Goal: Find specific page/section: Find specific page/section

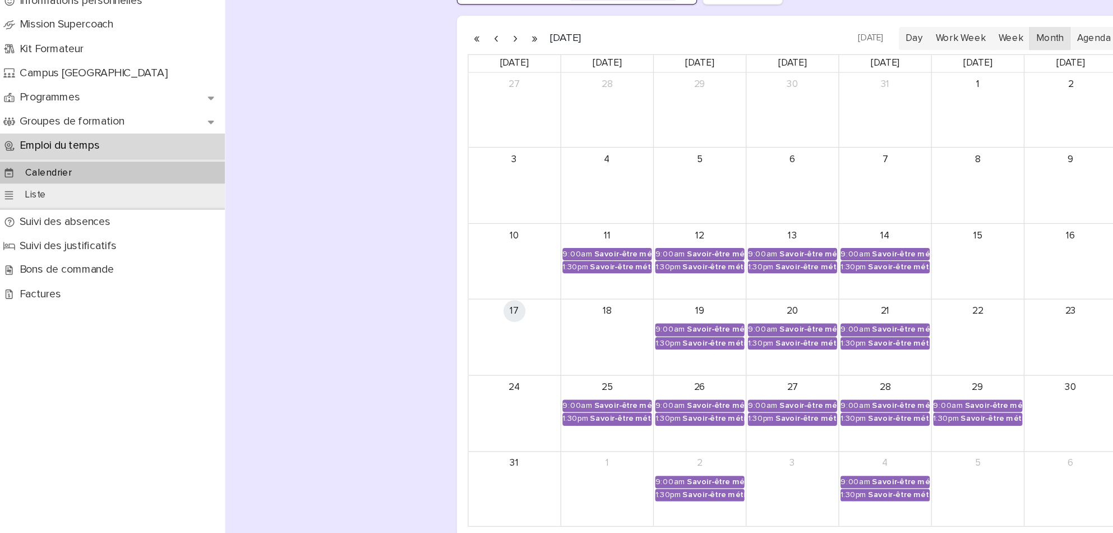
scroll to position [76, 0]
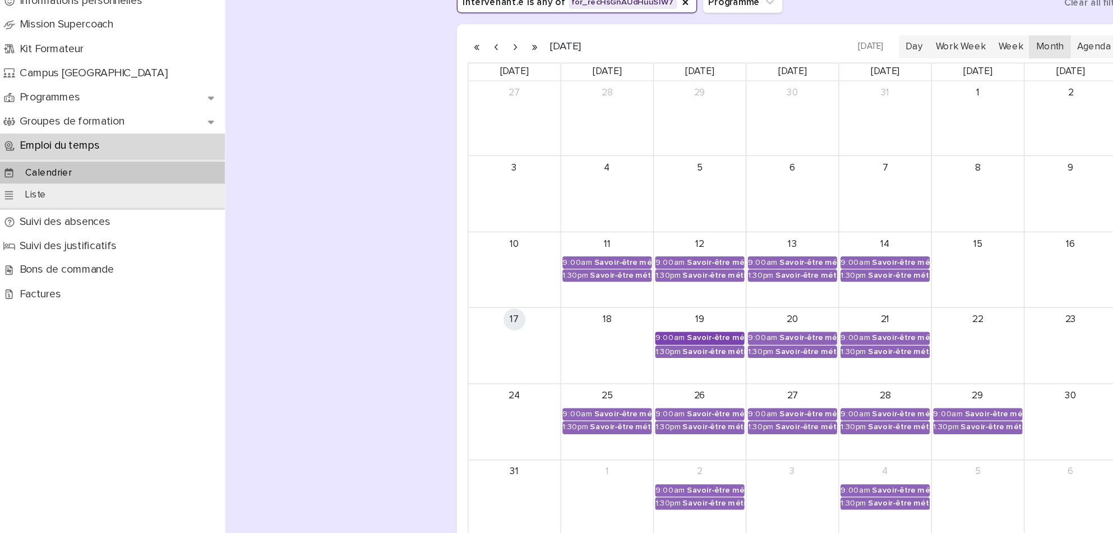
click at [581, 375] on div "Savoir-être métier - Approche interculturelle" at bounding box center [585, 373] width 47 height 8
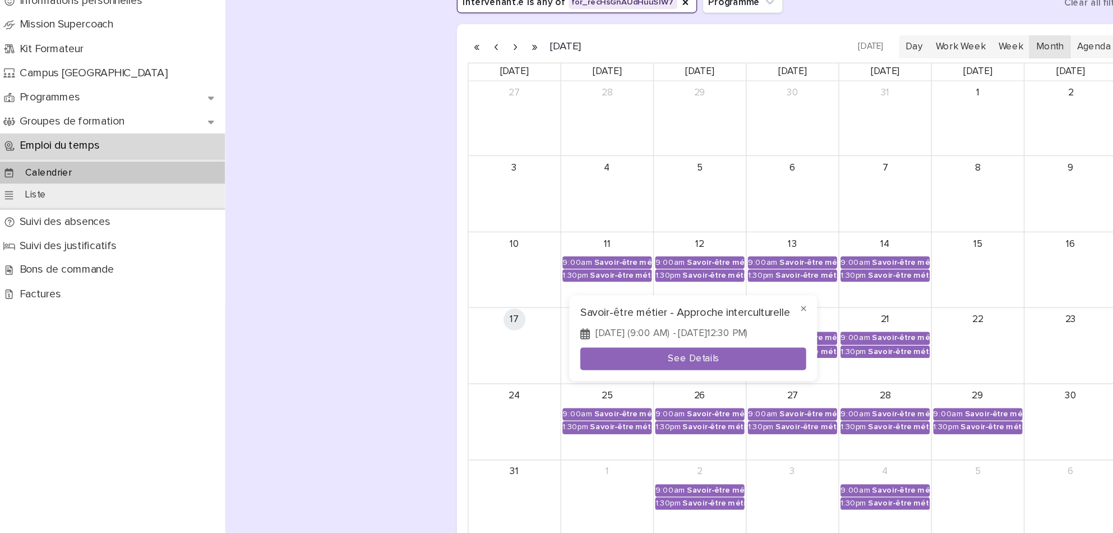
click at [325, 387] on div at bounding box center [556, 266] width 1113 height 533
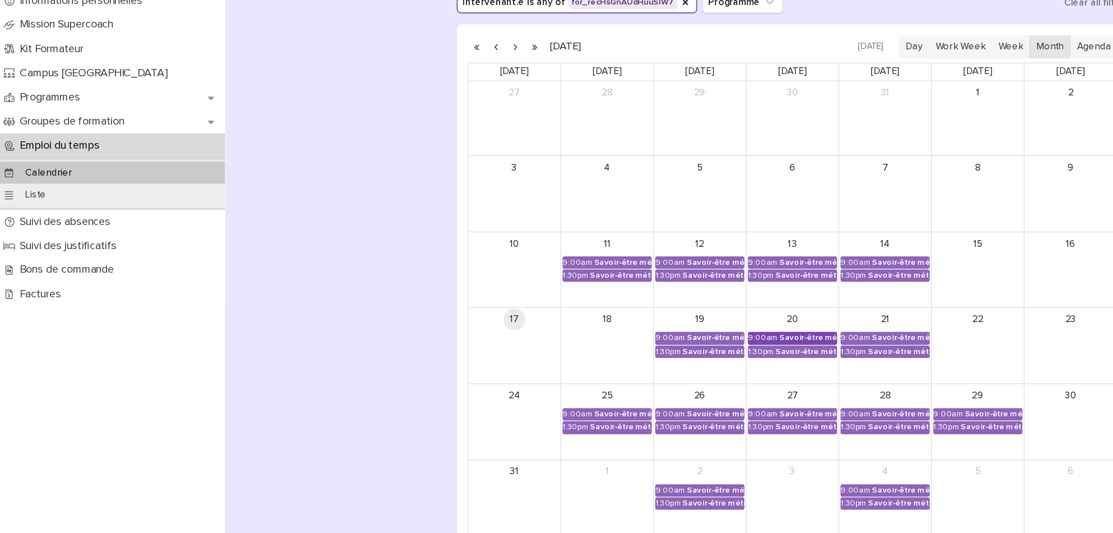
click at [661, 372] on div "Savoir-être métier - Gestion des émotions et du stress" at bounding box center [661, 373] width 47 height 8
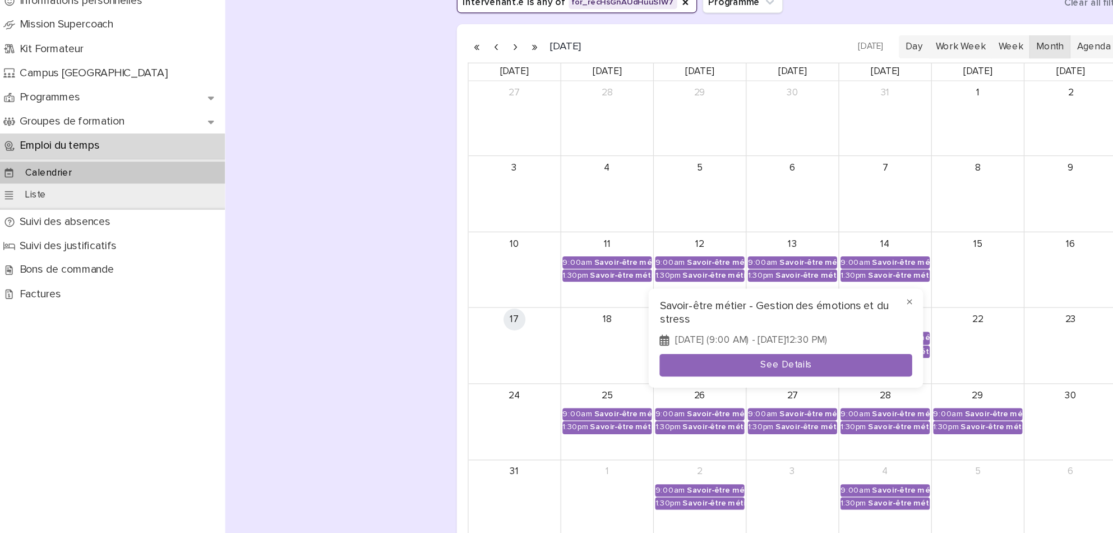
click at [323, 396] on div at bounding box center [556, 266] width 1113 height 533
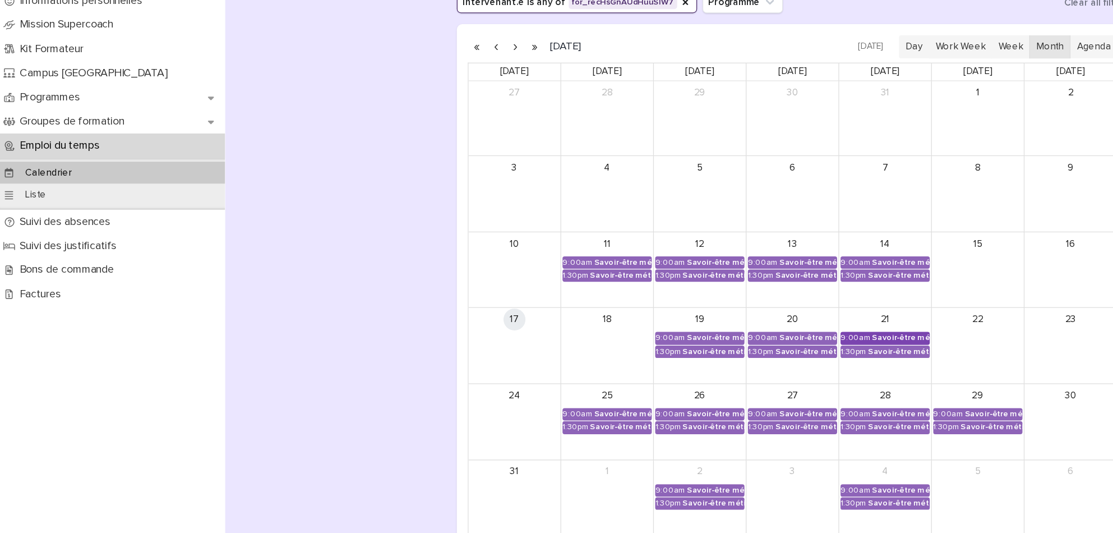
click at [739, 373] on div "Savoir-être métier - Approche interculturelle" at bounding box center [737, 373] width 47 height 8
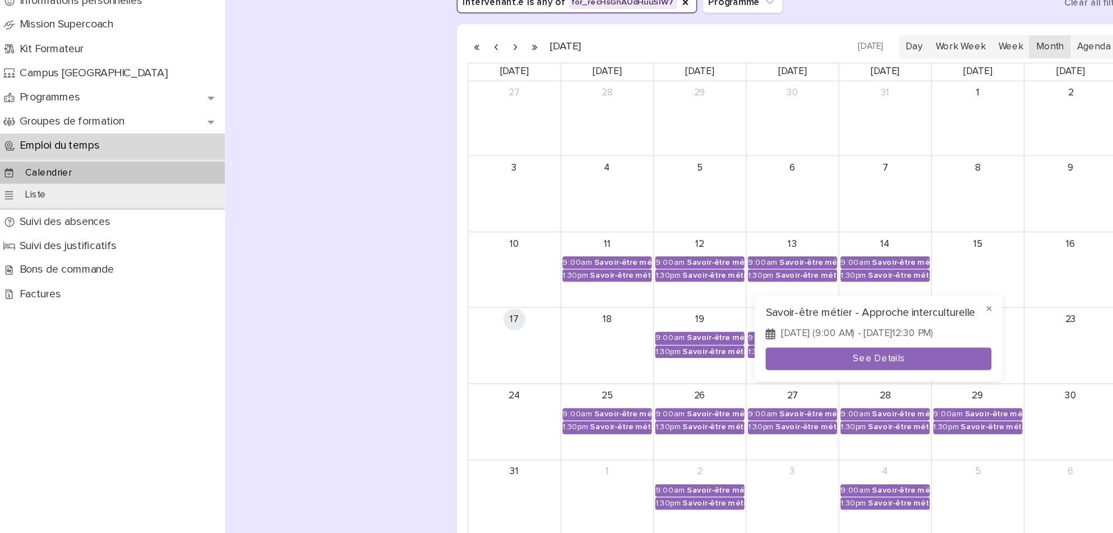
click at [576, 367] on div at bounding box center [556, 266] width 1113 height 533
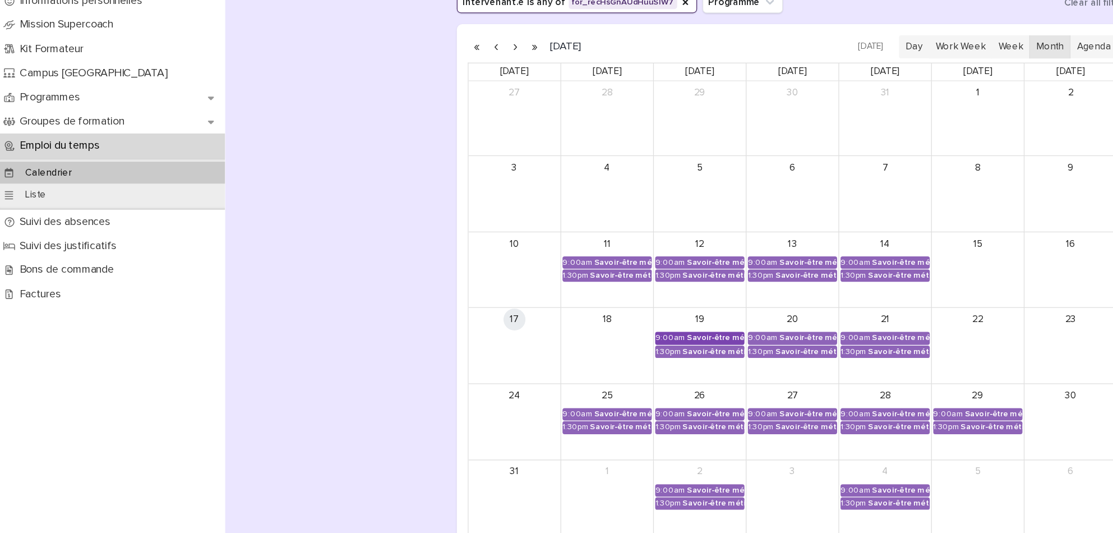
click at [576, 371] on div "Savoir-être métier - Approche interculturelle" at bounding box center [585, 373] width 47 height 8
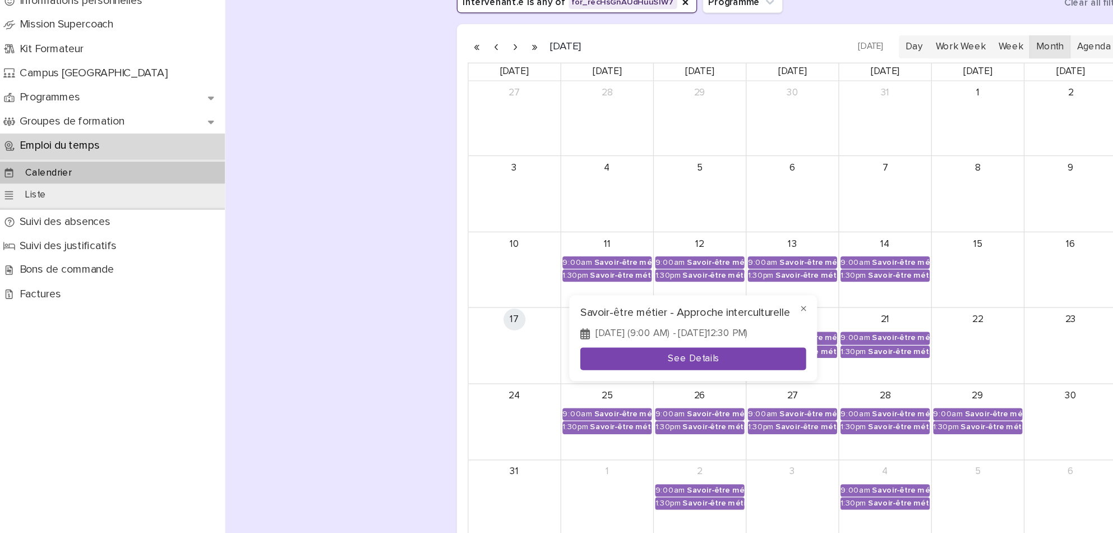
click at [593, 395] on button "See Details" at bounding box center [567, 390] width 184 height 19
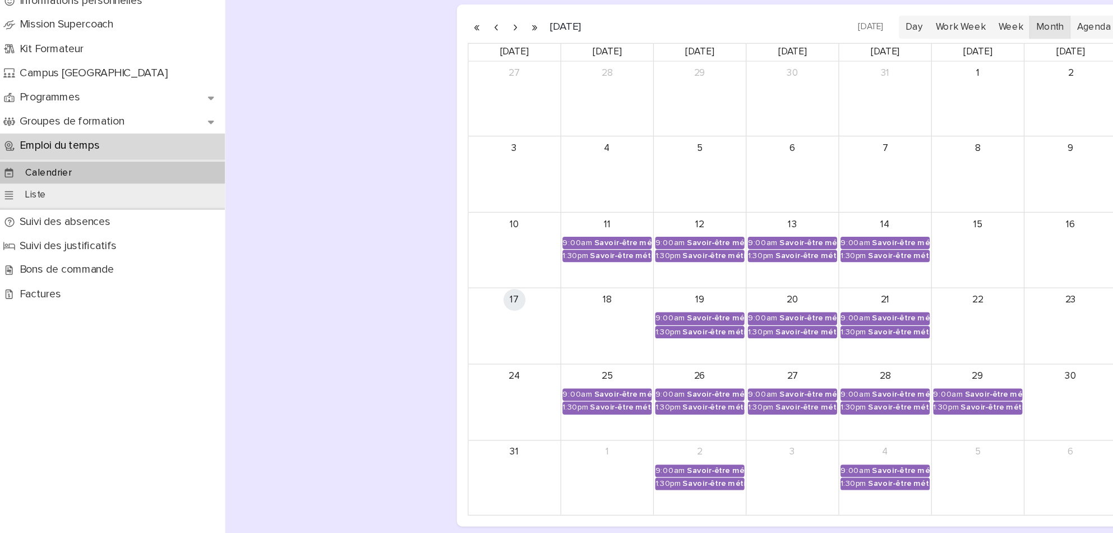
scroll to position [103, 0]
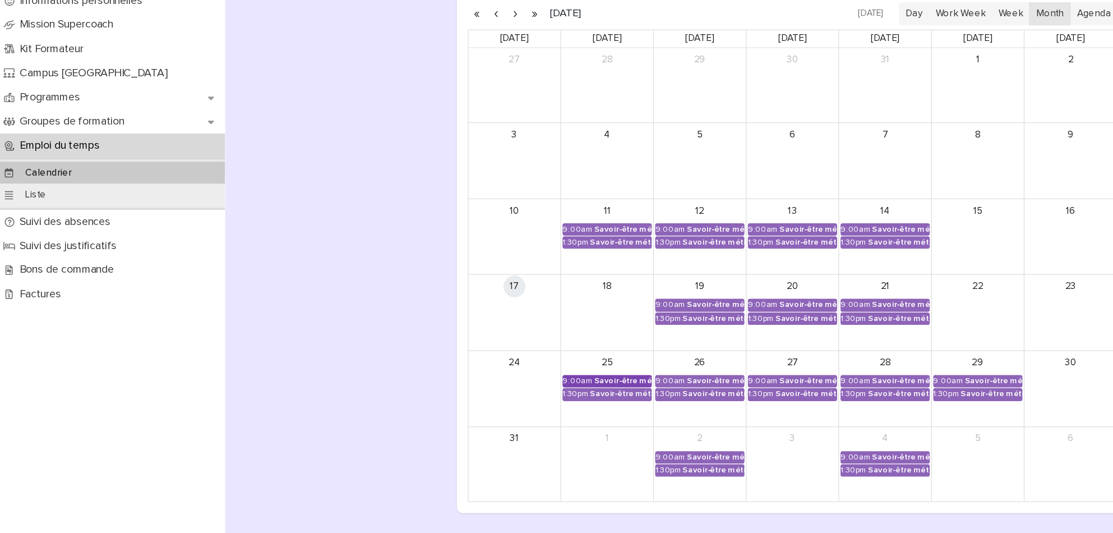
click at [507, 412] on div "Savoir-être métier - Approche interculturelle" at bounding box center [510, 409] width 47 height 8
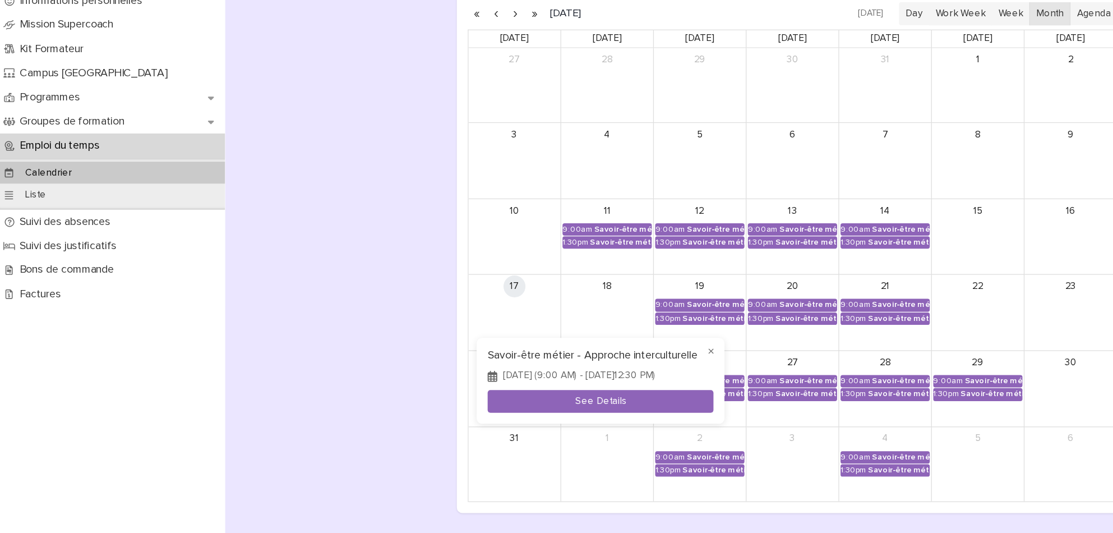
click at [475, 529] on div at bounding box center [556, 266] width 1113 height 533
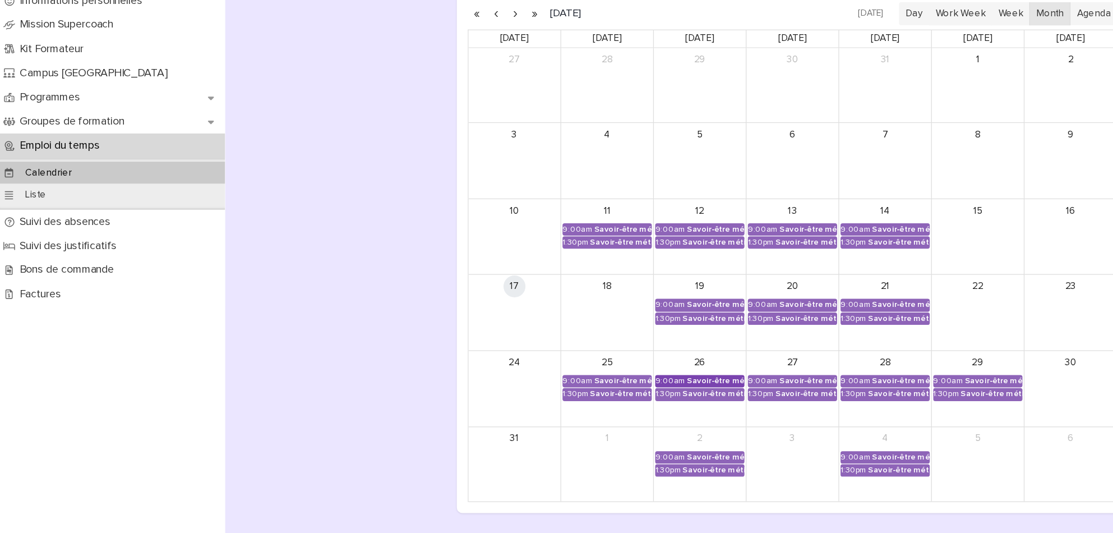
click at [574, 407] on div "Savoir-être métier - Appropriation des outils utilisés lors de la formation" at bounding box center [585, 409] width 47 height 8
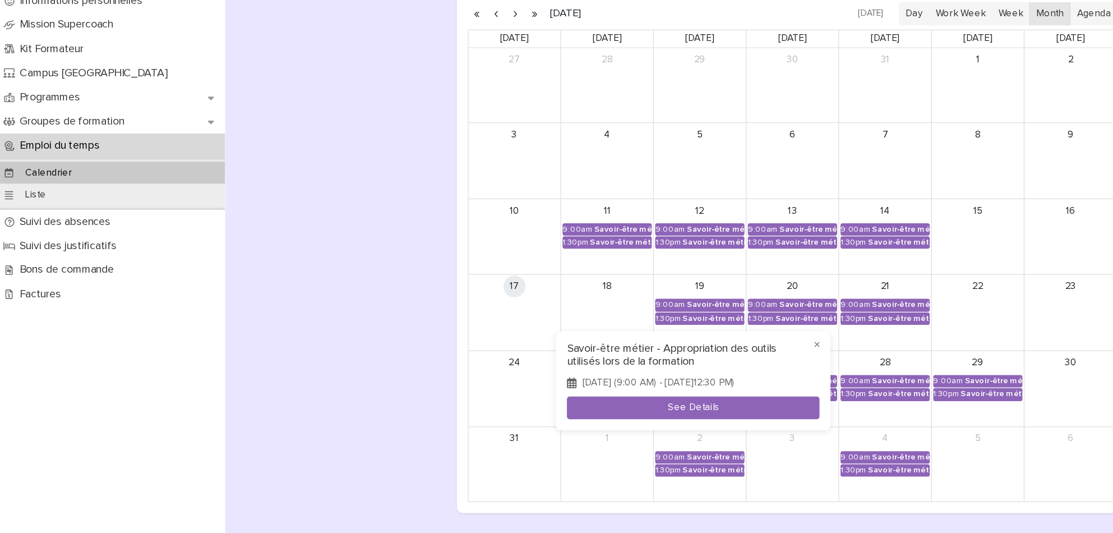
click at [643, 514] on div at bounding box center [556, 266] width 1113 height 533
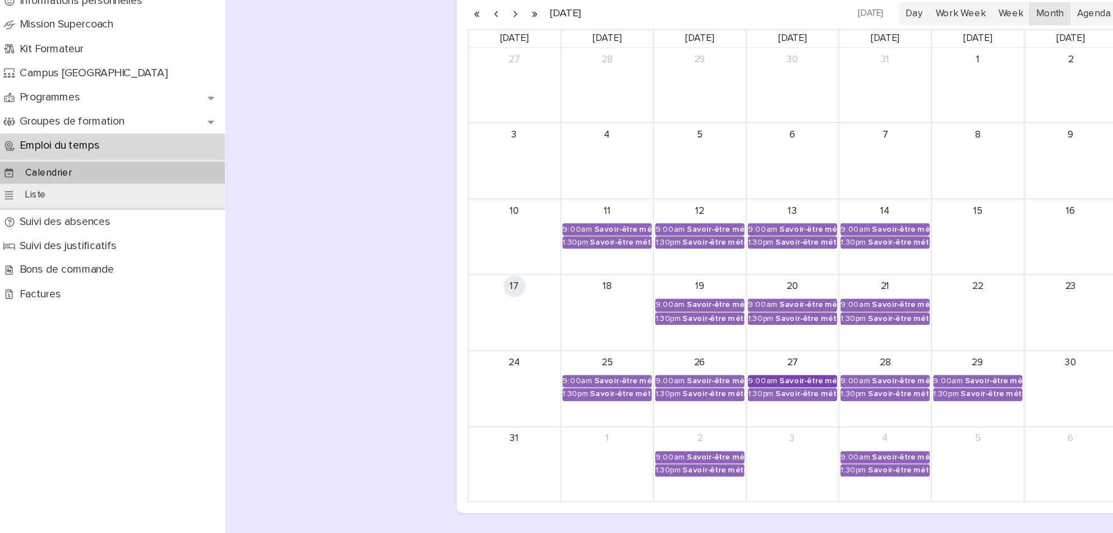
click at [664, 405] on div "Savoir-être métier - Gestion des émotions et du stress" at bounding box center [661, 409] width 47 height 8
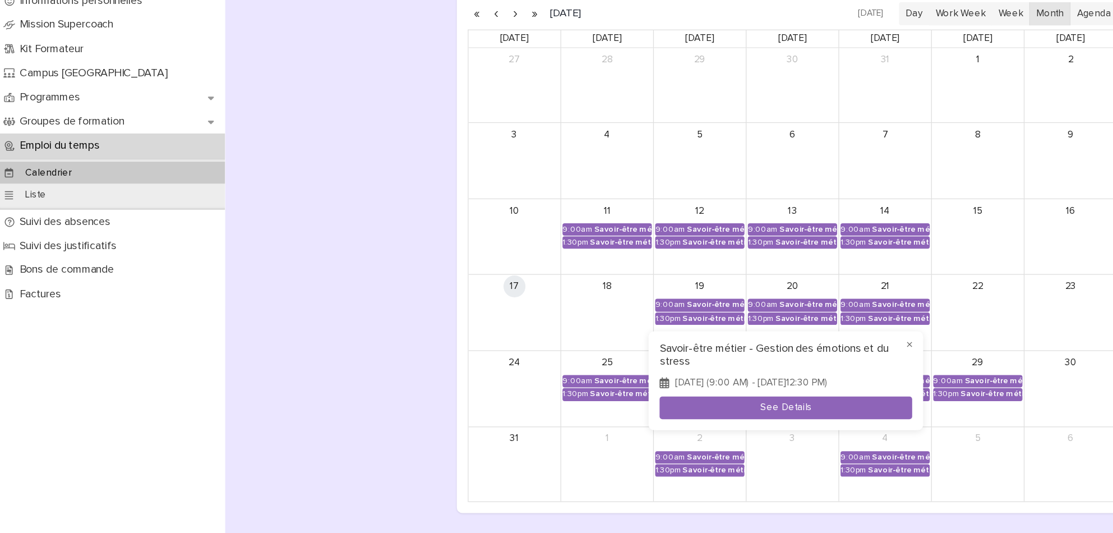
click at [648, 510] on div at bounding box center [556, 266] width 1113 height 533
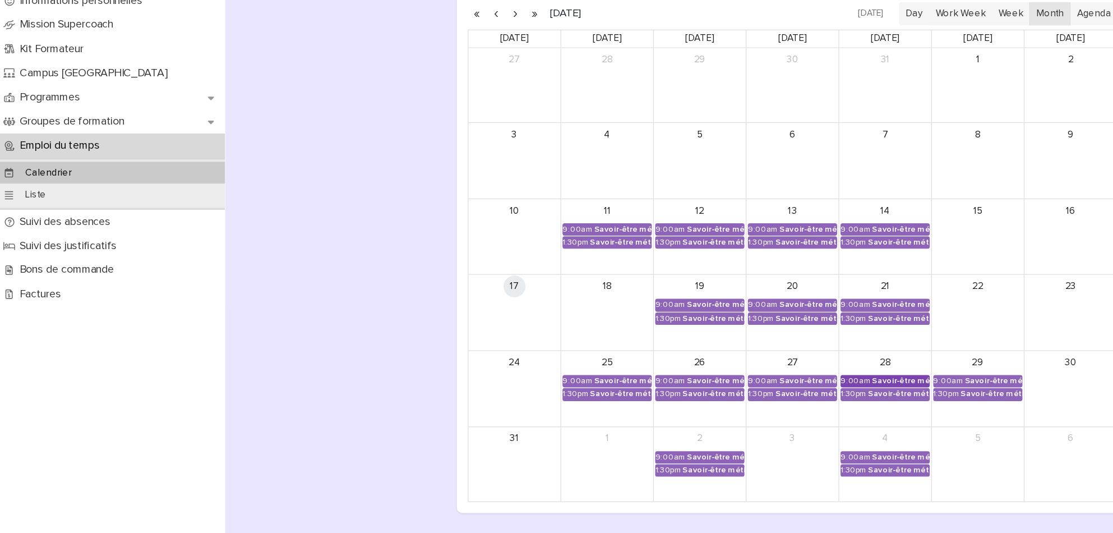
click at [727, 410] on div "Savoir-être métier - Appropriation des outils utilisés lors de la formation" at bounding box center [737, 409] width 47 height 8
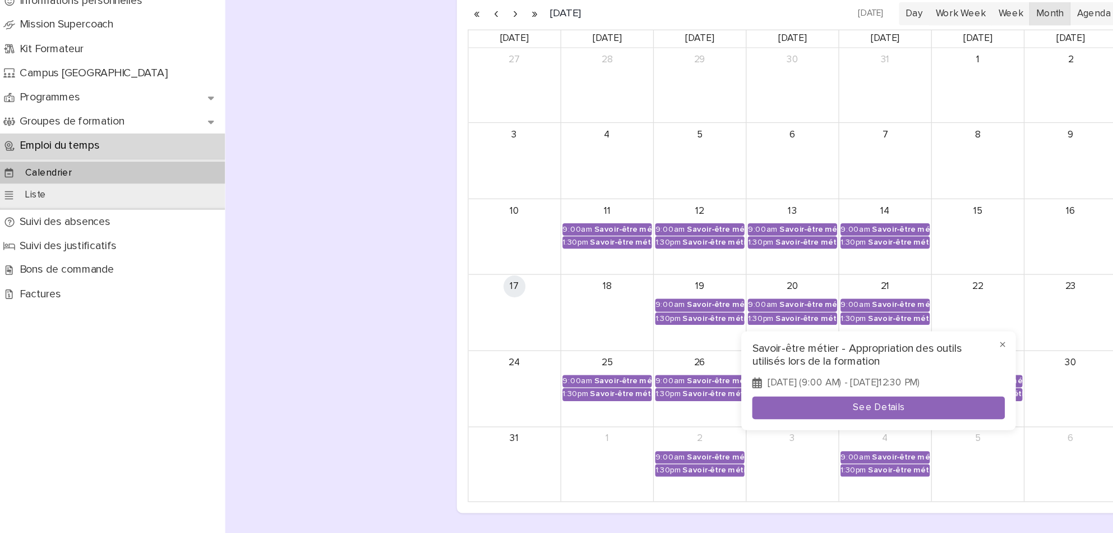
click at [748, 508] on div at bounding box center [556, 266] width 1113 height 533
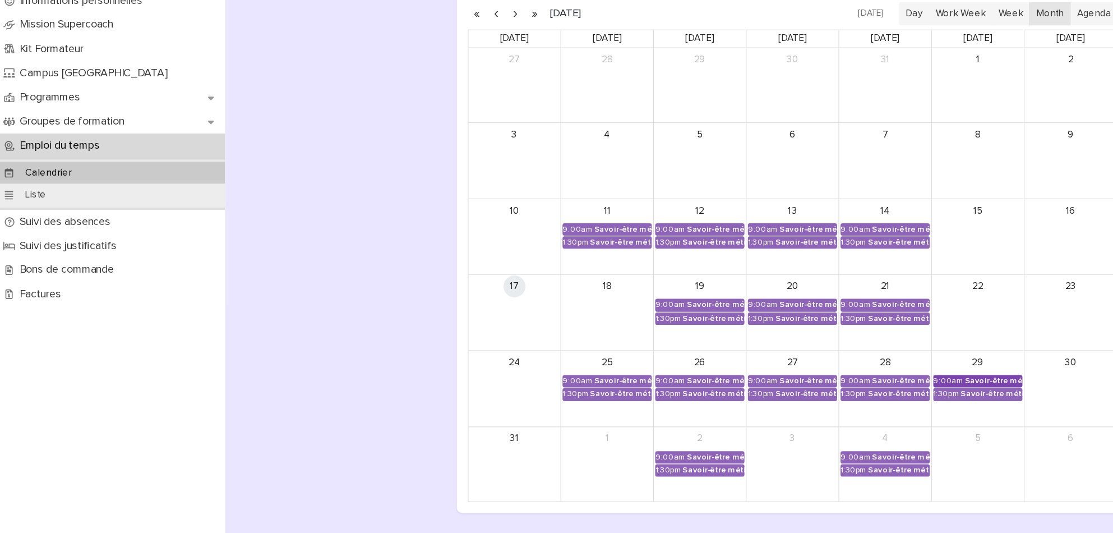
click at [796, 410] on div "Savoir-être métier - Appropriation des outils utilisés lors de la formation" at bounding box center [812, 409] width 47 height 8
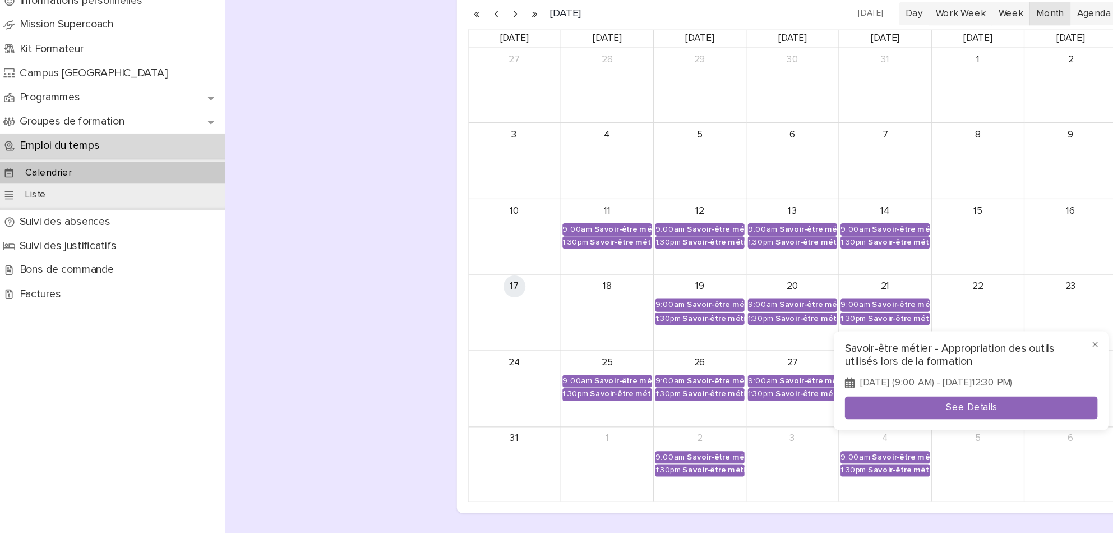
click at [722, 515] on div at bounding box center [556, 266] width 1113 height 533
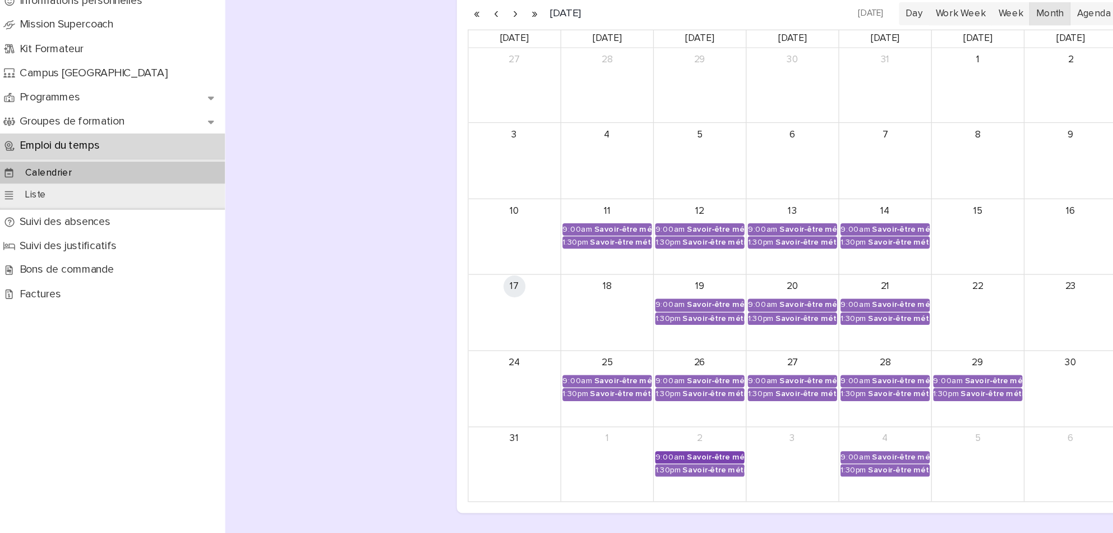
click at [587, 466] on link "9:00am Savoir-être métier - Relation Client" at bounding box center [573, 471] width 73 height 10
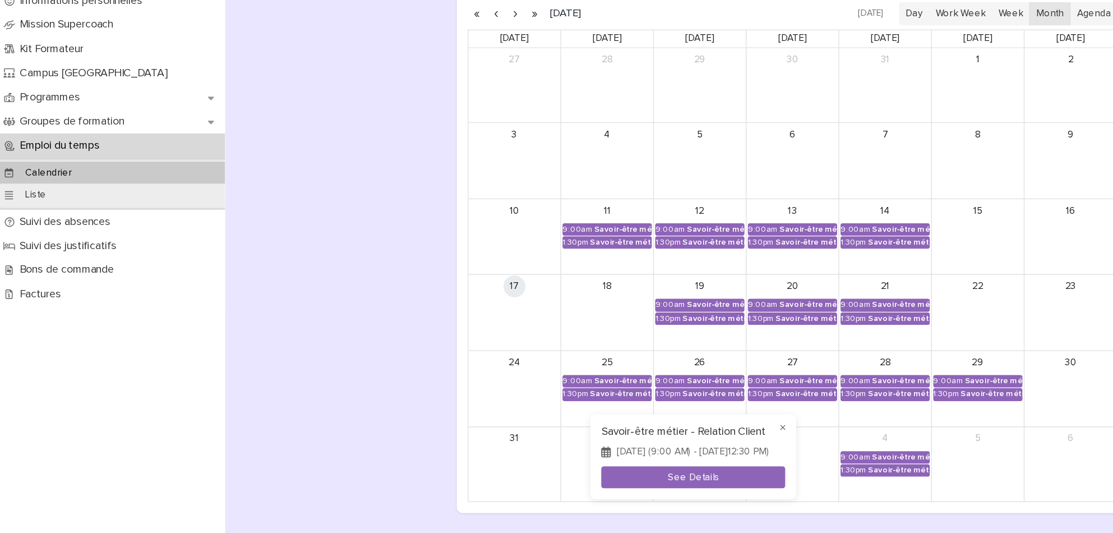
click at [734, 514] on div at bounding box center [556, 266] width 1113 height 533
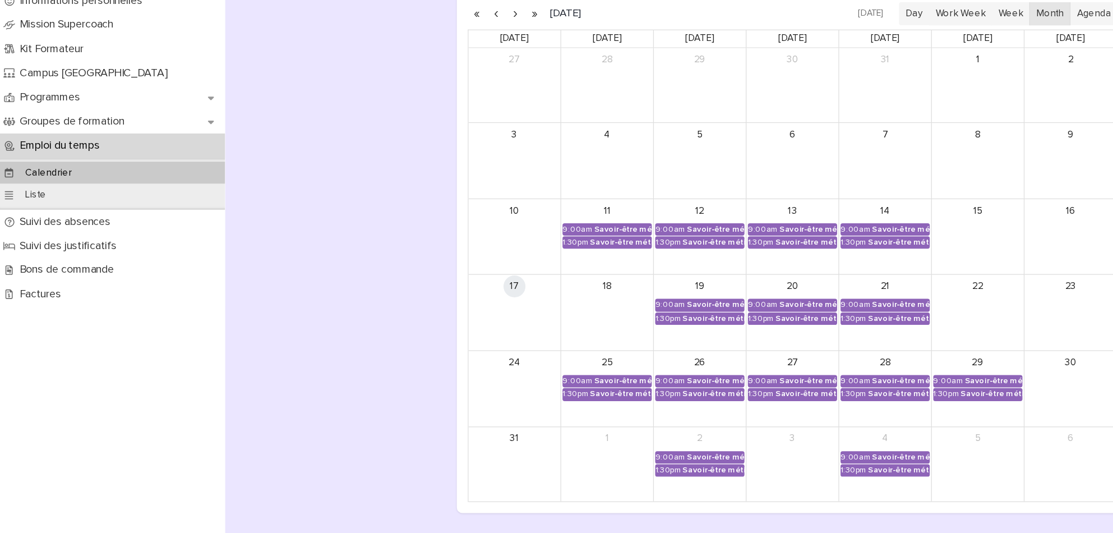
click at [735, 463] on div "4" at bounding box center [724, 455] width 75 height 19
click at [735, 471] on div "Savoir-être métier - Relation Client" at bounding box center [737, 471] width 47 height 8
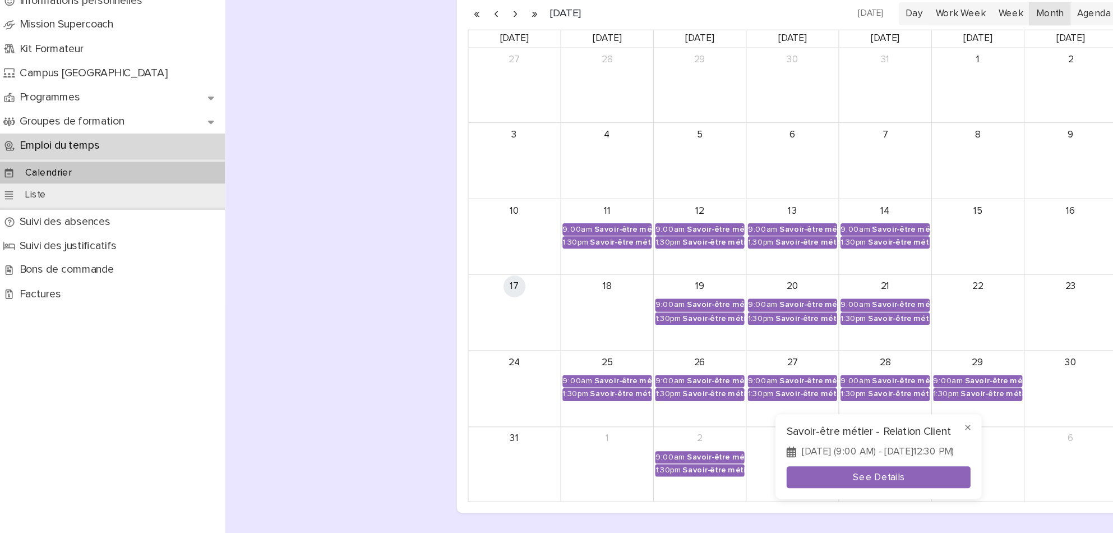
click at [543, 514] on div at bounding box center [556, 266] width 1113 height 533
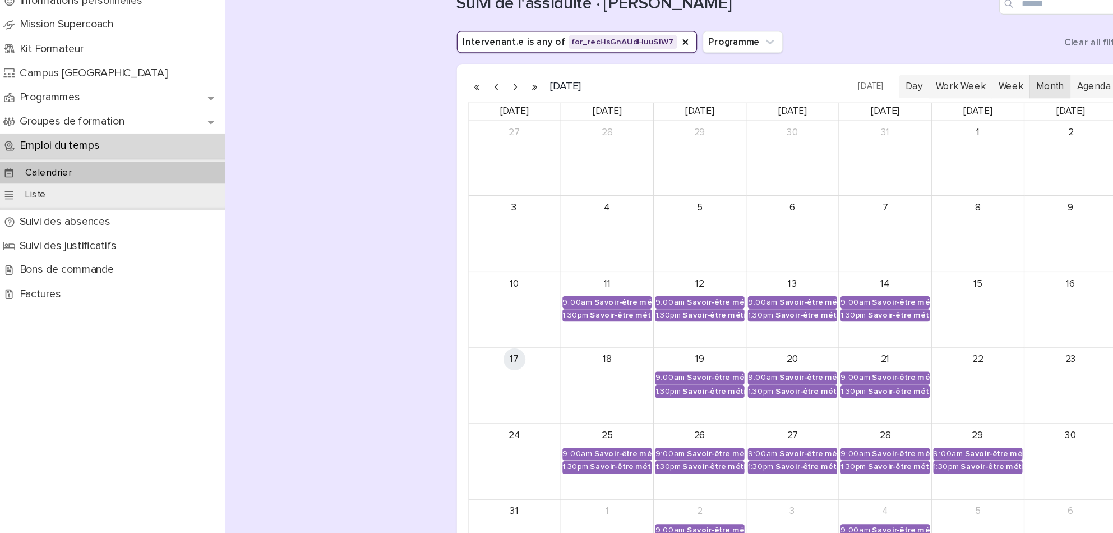
scroll to position [38, 0]
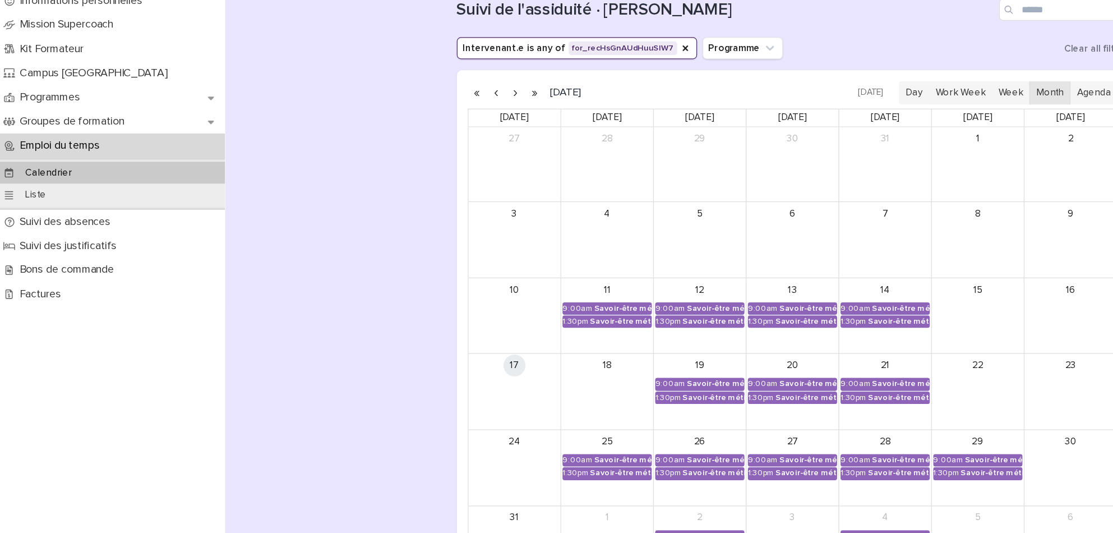
click at [415, 171] on button "button" at bounding box center [423, 173] width 16 height 18
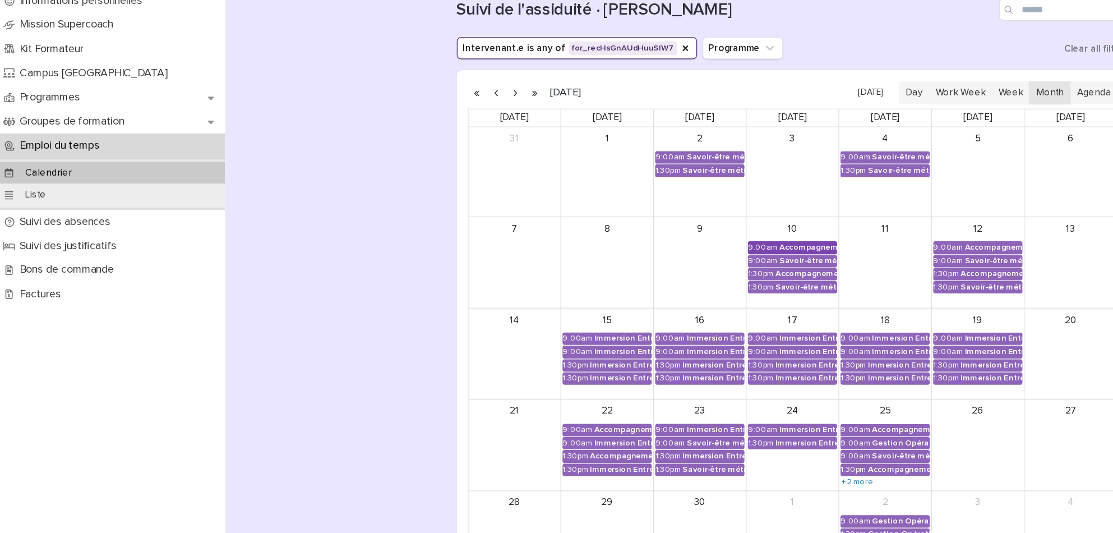
click at [664, 304] on link "9:00am Accompagnement Immersion - Préparation de l'immersion tutorée" at bounding box center [648, 299] width 73 height 10
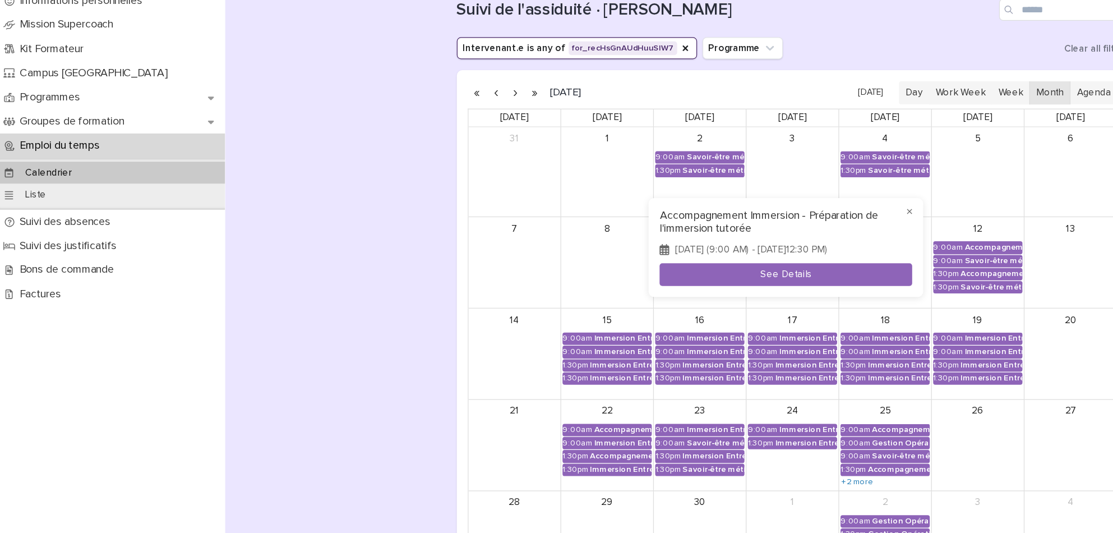
click at [289, 353] on div at bounding box center [556, 266] width 1113 height 533
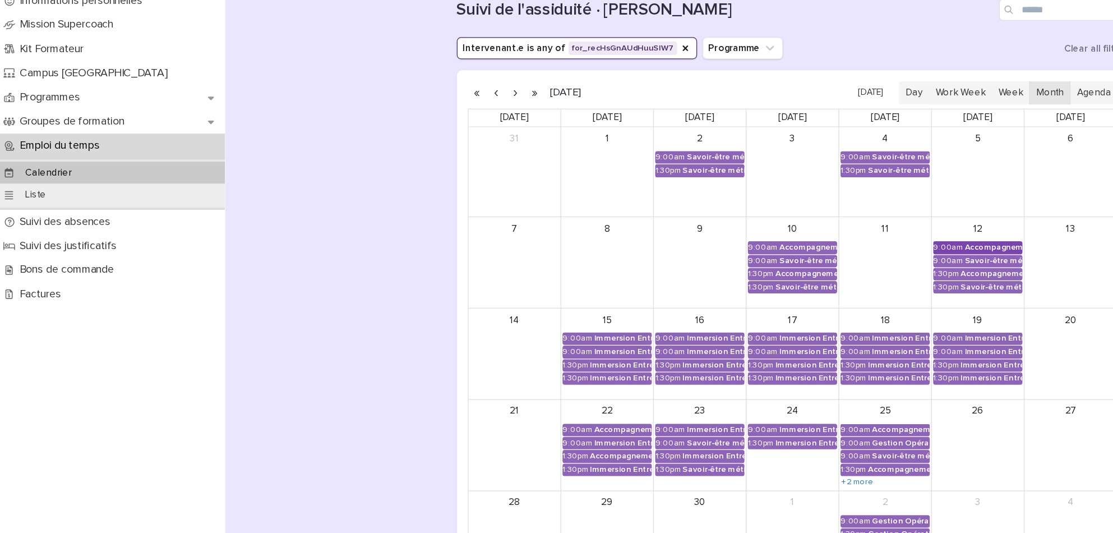
click at [781, 297] on link "9:00am Accompagnement Immersion - Préparation de l'immersion tutorée" at bounding box center [800, 299] width 73 height 10
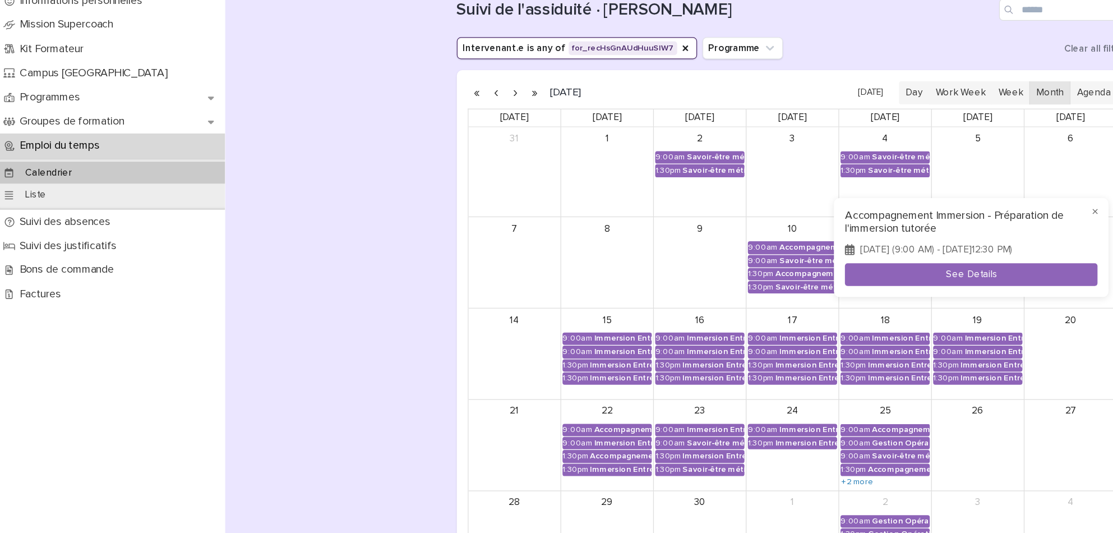
click at [298, 387] on div at bounding box center [556, 266] width 1113 height 533
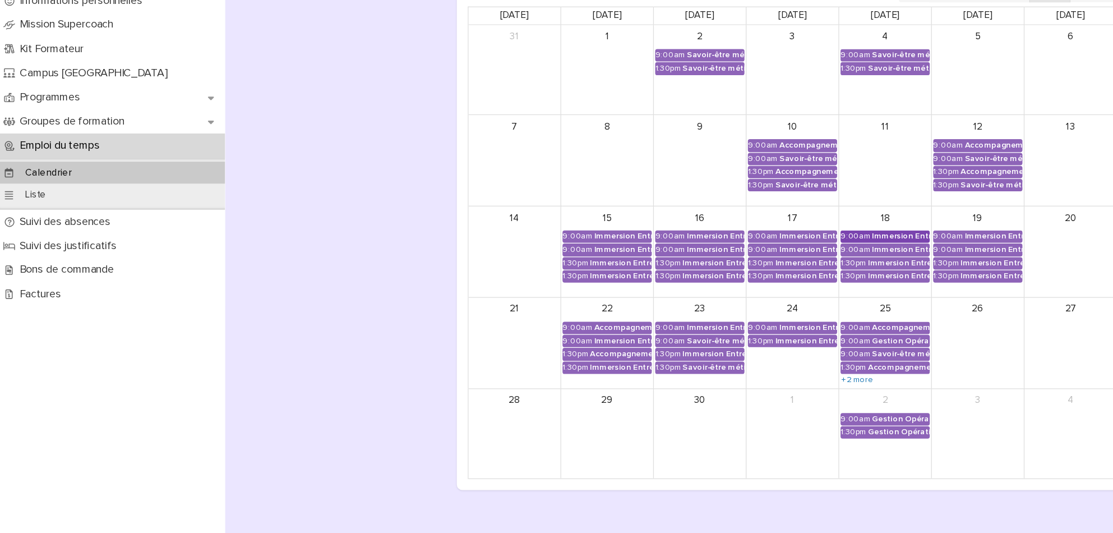
scroll to position [124, 0]
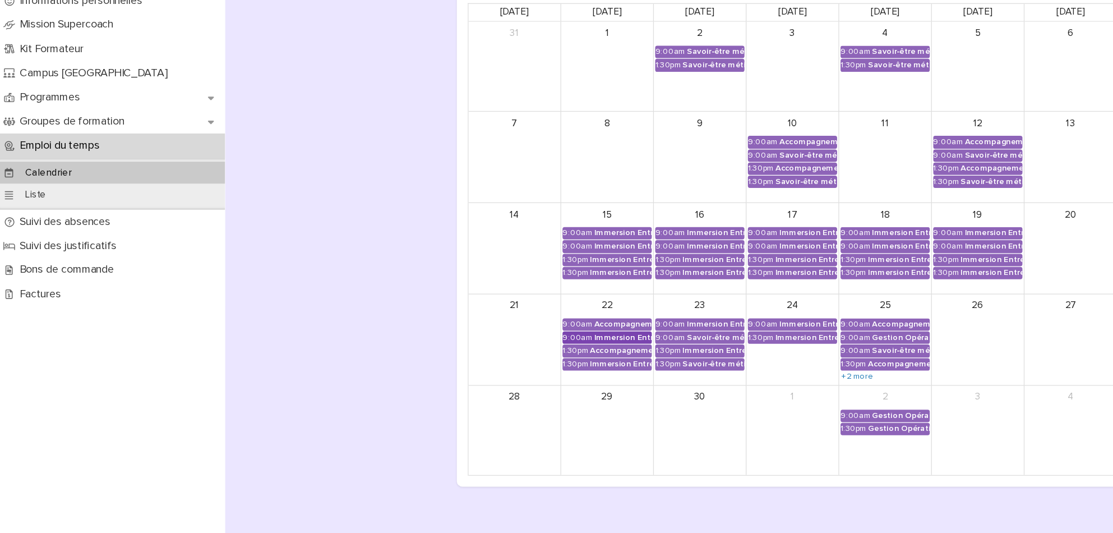
click at [519, 371] on div "Immersion Entreprise - Immersion tutorée" at bounding box center [510, 373] width 47 height 8
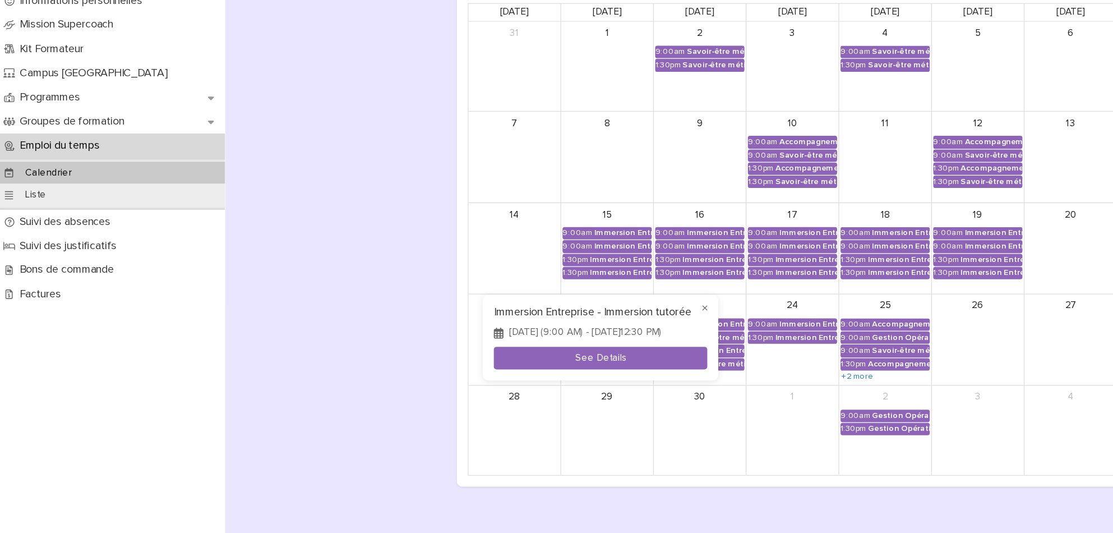
click at [278, 479] on div at bounding box center [556, 266] width 1113 height 533
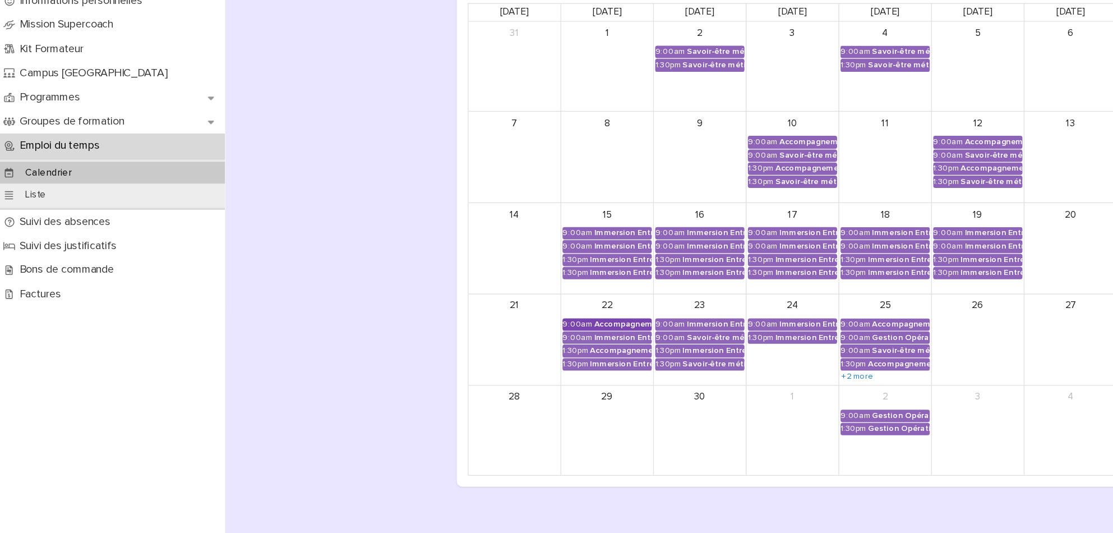
click at [487, 362] on div "Accompagnement Immersion - Retour de l'immersion tutorée" at bounding box center [510, 362] width 47 height 8
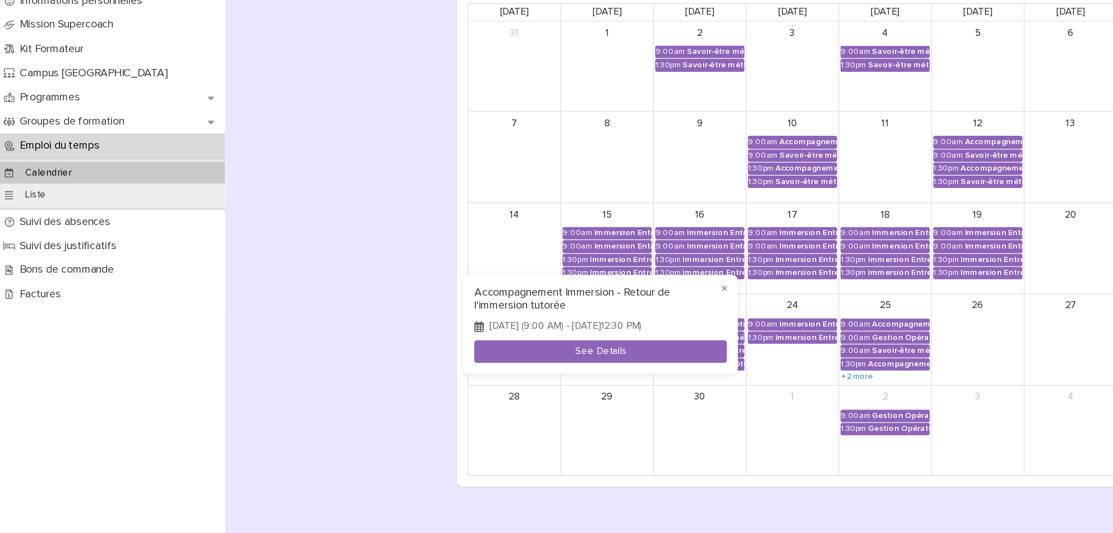
click at [298, 453] on div at bounding box center [556, 266] width 1113 height 533
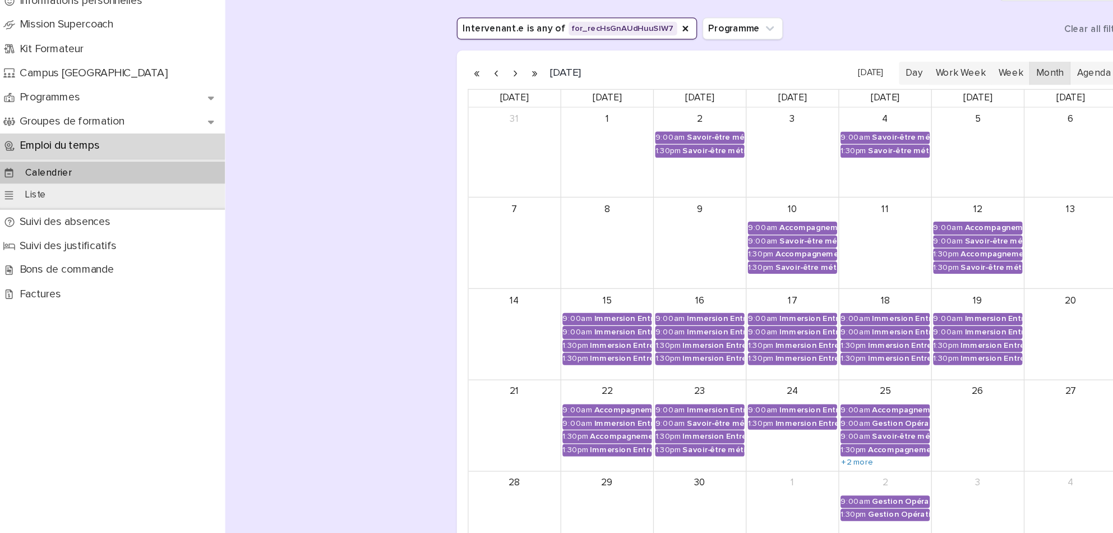
scroll to position [0, 0]
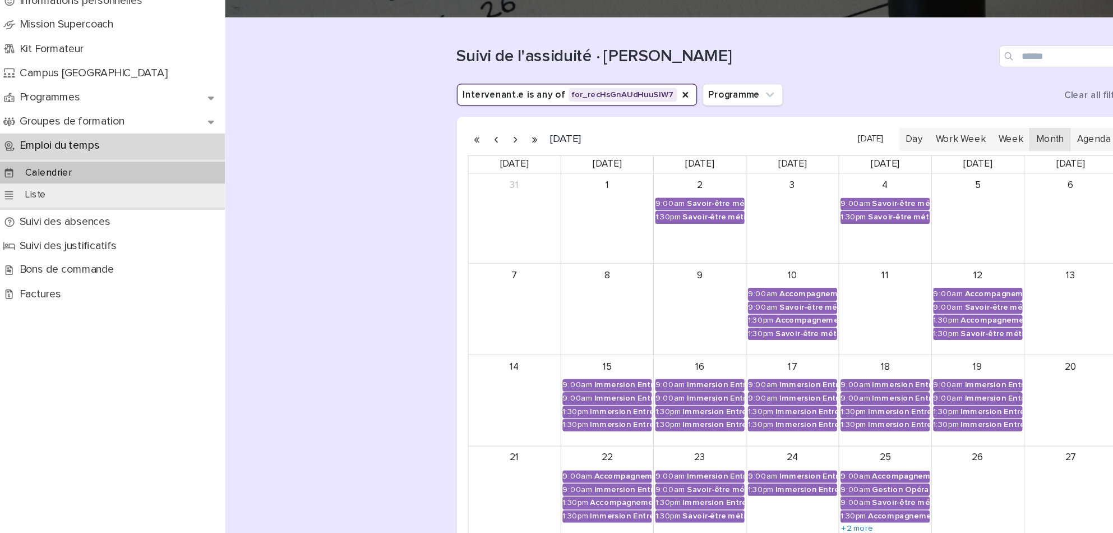
click at [403, 214] on button "button" at bounding box center [407, 211] width 16 height 18
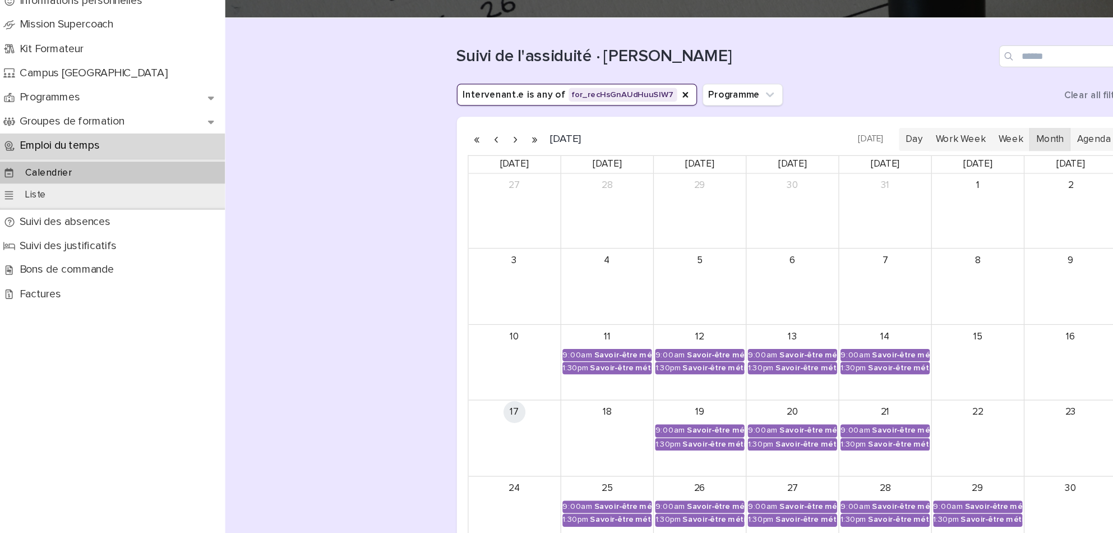
scroll to position [174, 0]
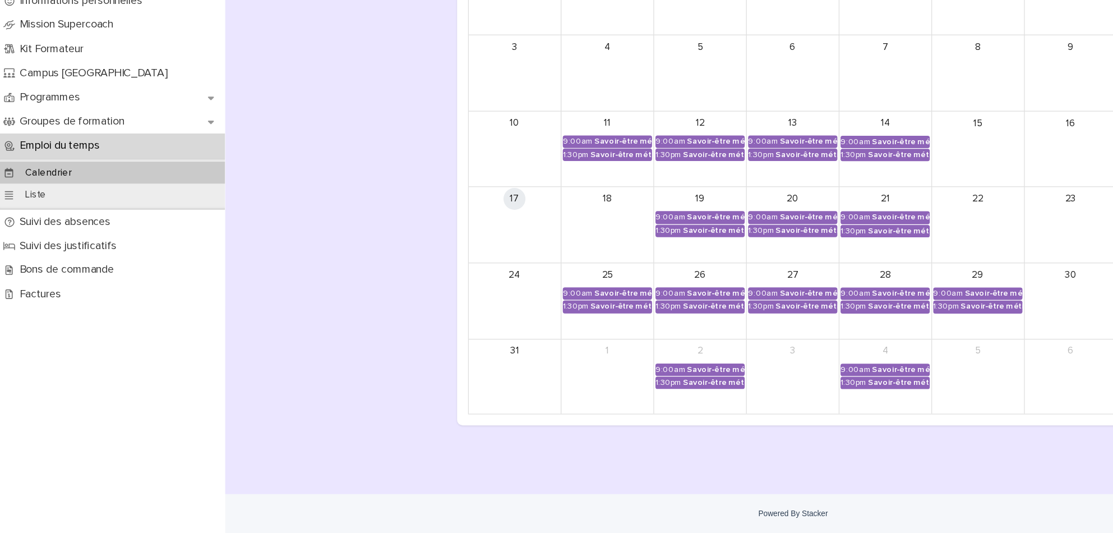
click at [840, 335] on div "30" at bounding box center [876, 343] width 76 height 62
click at [74, 312] on p "Bons de commande" at bounding box center [58, 317] width 90 height 11
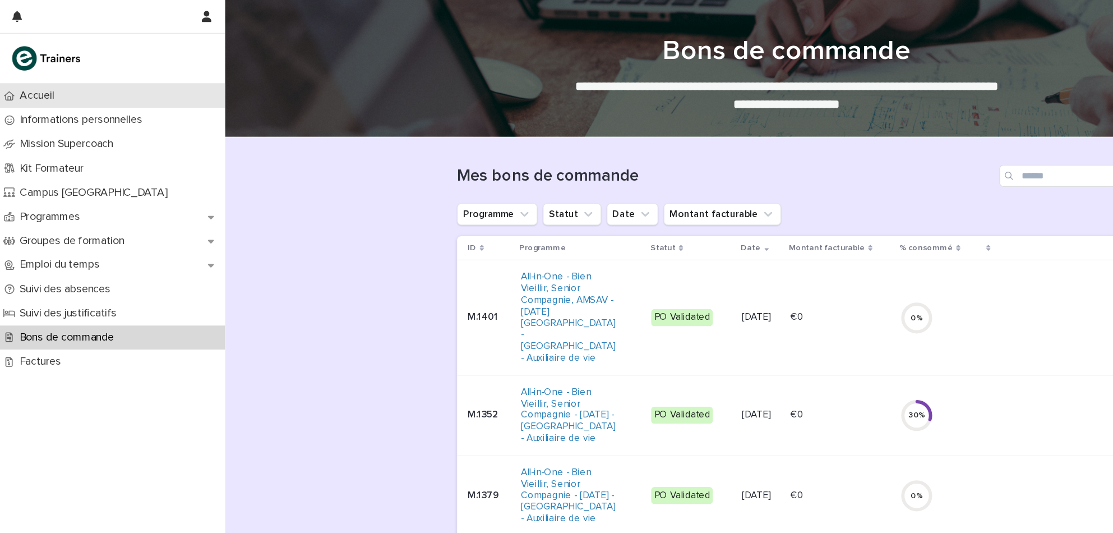
click at [40, 78] on p "Accueil" at bounding box center [33, 78] width 41 height 11
